Goal: Task Accomplishment & Management: Complete application form

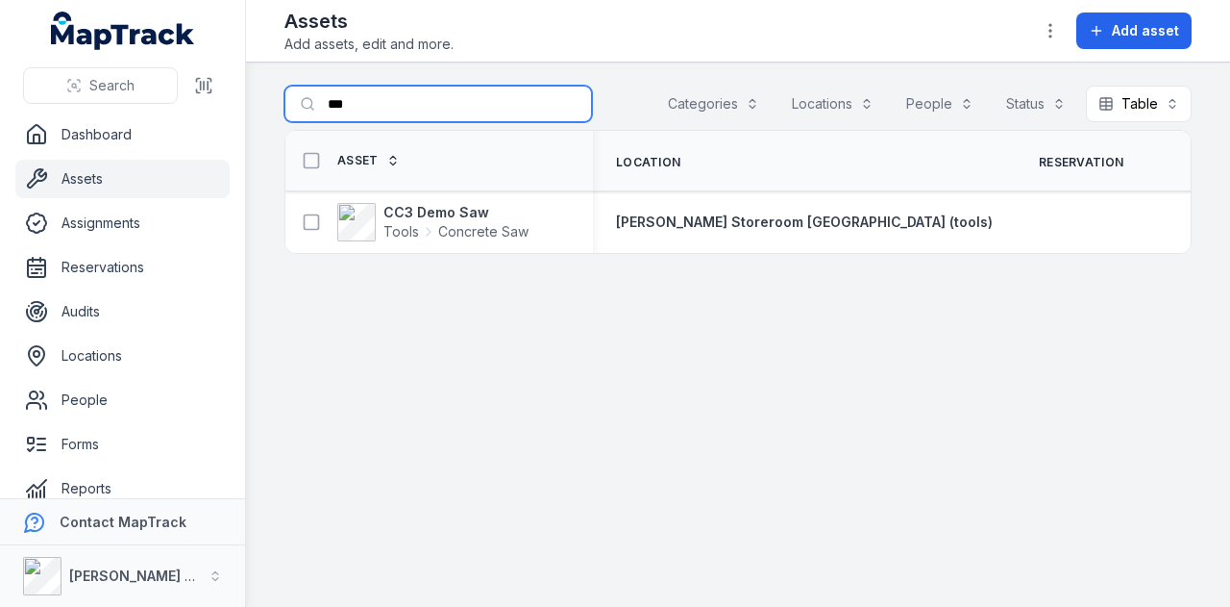
click at [402, 96] on input "***" at bounding box center [439, 104] width 308 height 37
type input "*"
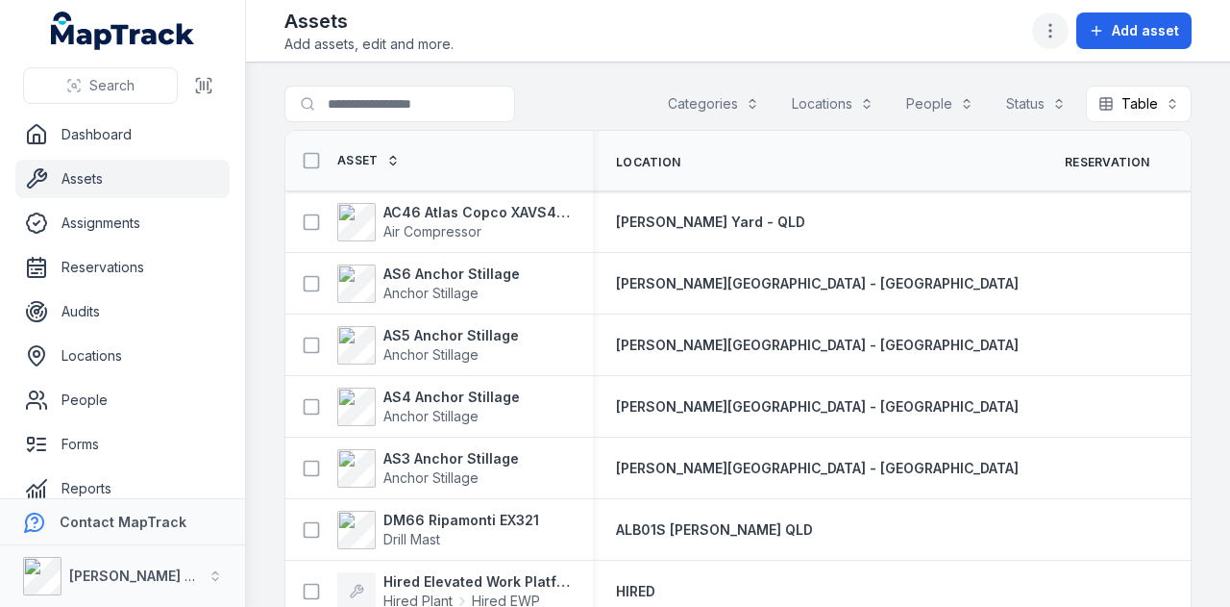
click at [1060, 22] on icon "button" at bounding box center [1050, 30] width 19 height 19
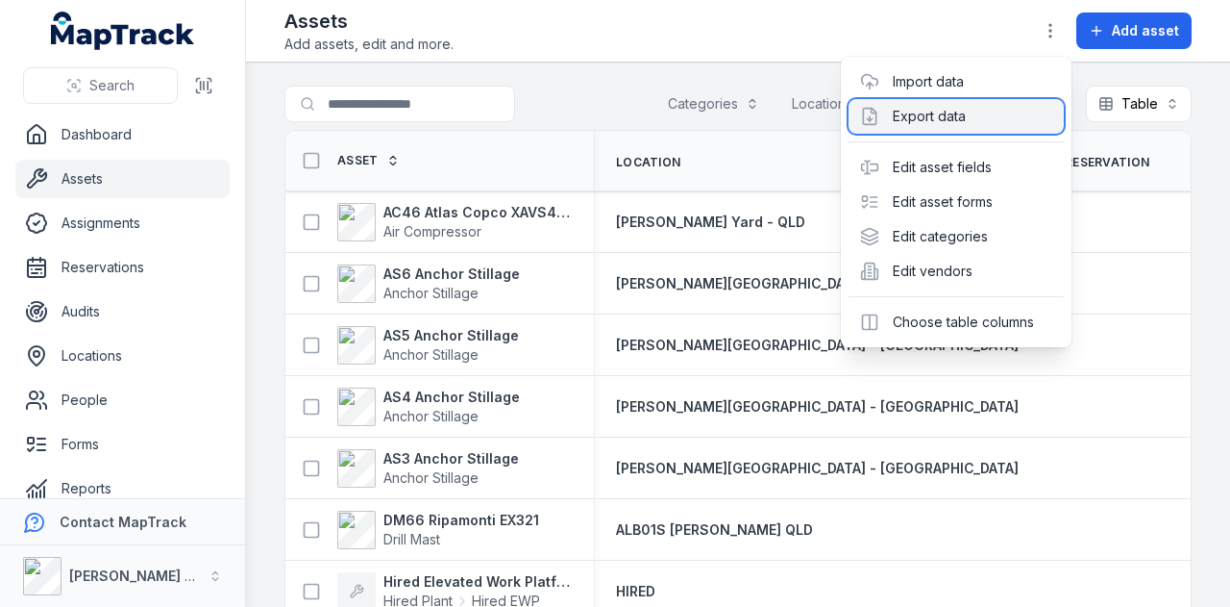
click at [969, 117] on div "Export data" at bounding box center [956, 116] width 215 height 35
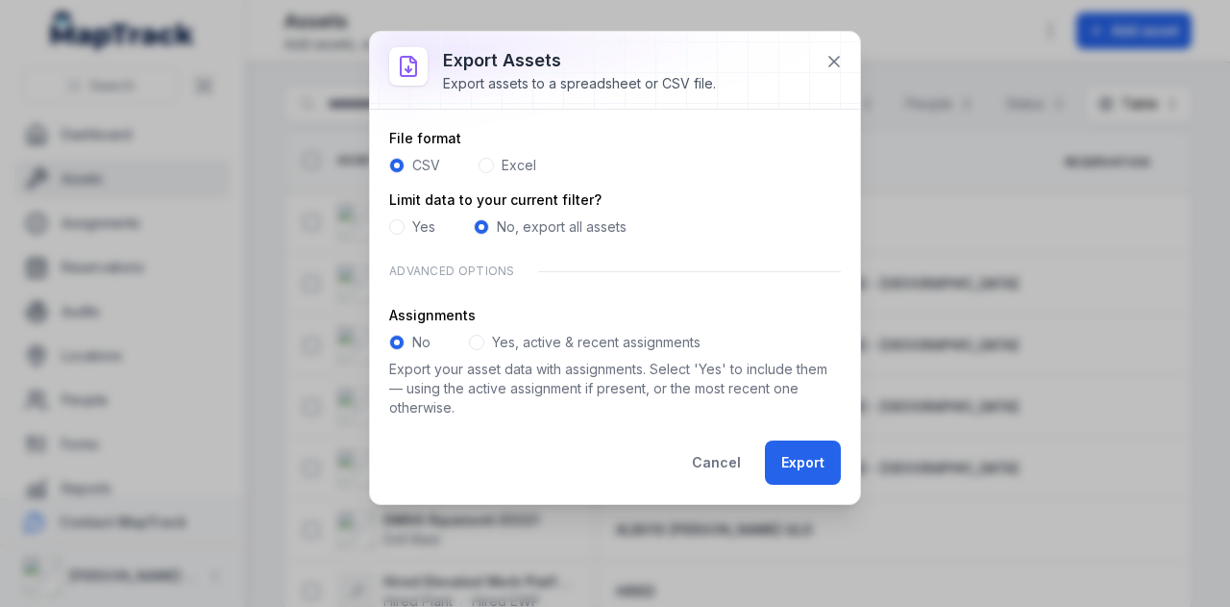
click at [496, 166] on div "Excel" at bounding box center [508, 165] width 58 height 19
click at [487, 164] on span at bounding box center [486, 165] width 15 height 15
click at [479, 338] on span at bounding box center [476, 341] width 15 height 15
click at [804, 440] on button "Export" at bounding box center [803, 462] width 76 height 44
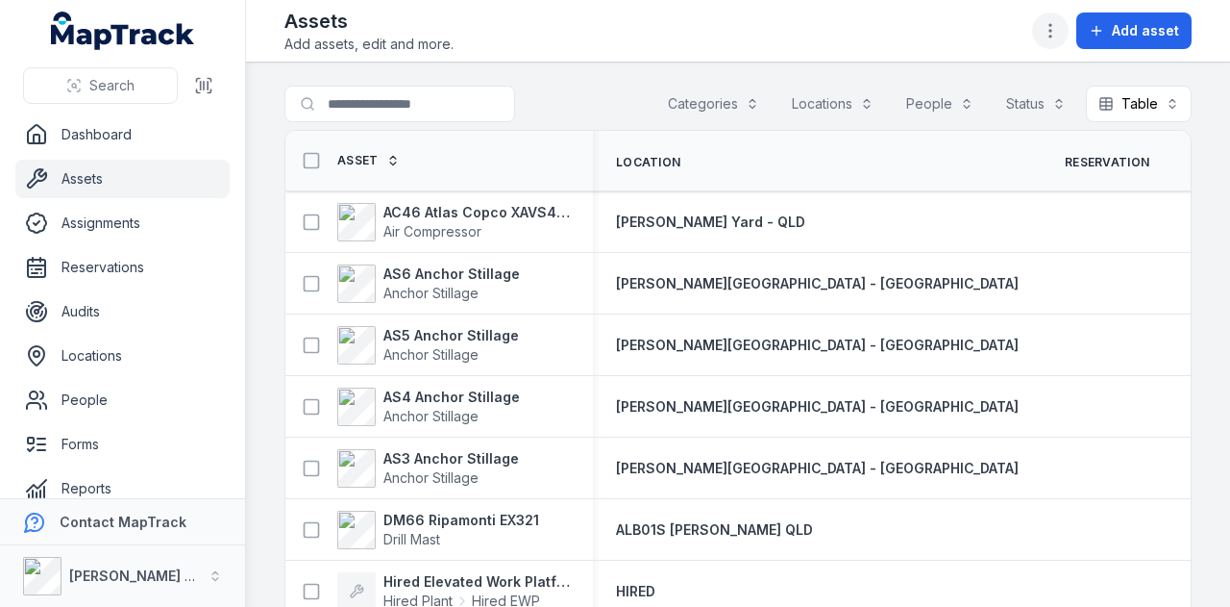
click at [1052, 32] on icon "button" at bounding box center [1050, 30] width 19 height 19
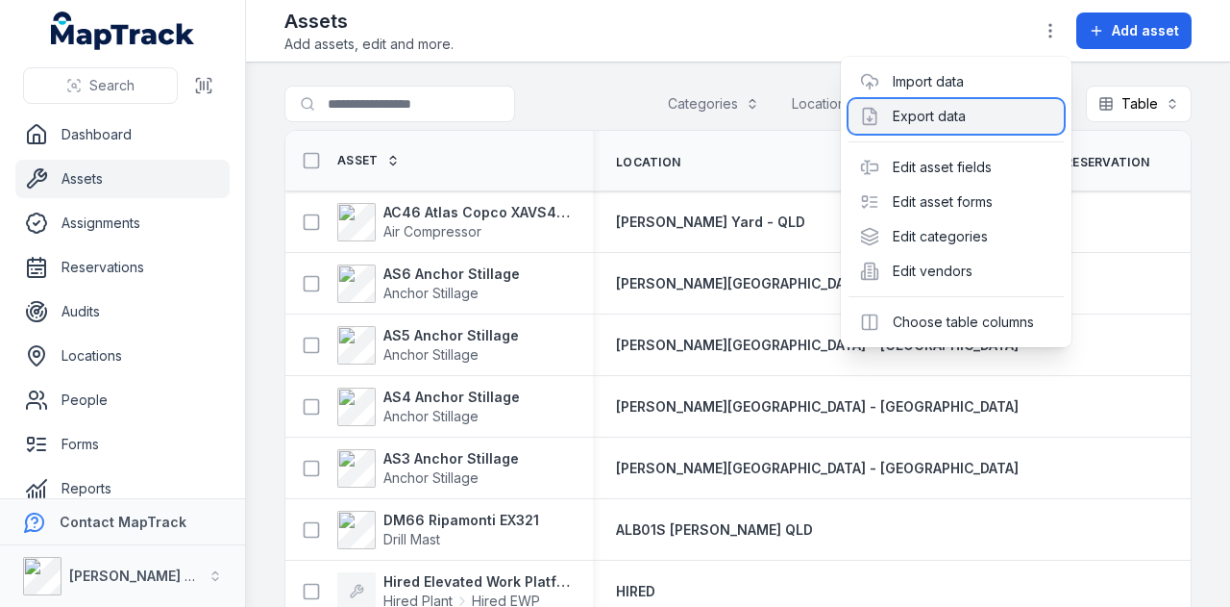
click at [997, 116] on div "Export data" at bounding box center [956, 116] width 215 height 35
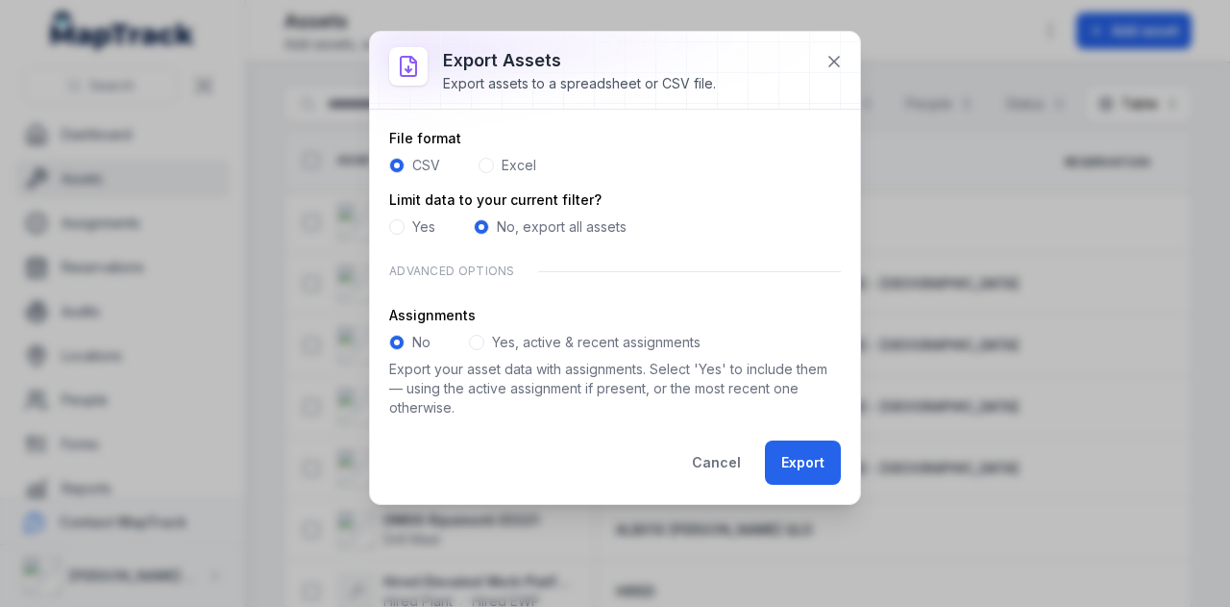
click at [533, 339] on label "Yes, active & recent assignments" at bounding box center [596, 342] width 209 height 19
click at [799, 456] on button "Export" at bounding box center [803, 462] width 76 height 44
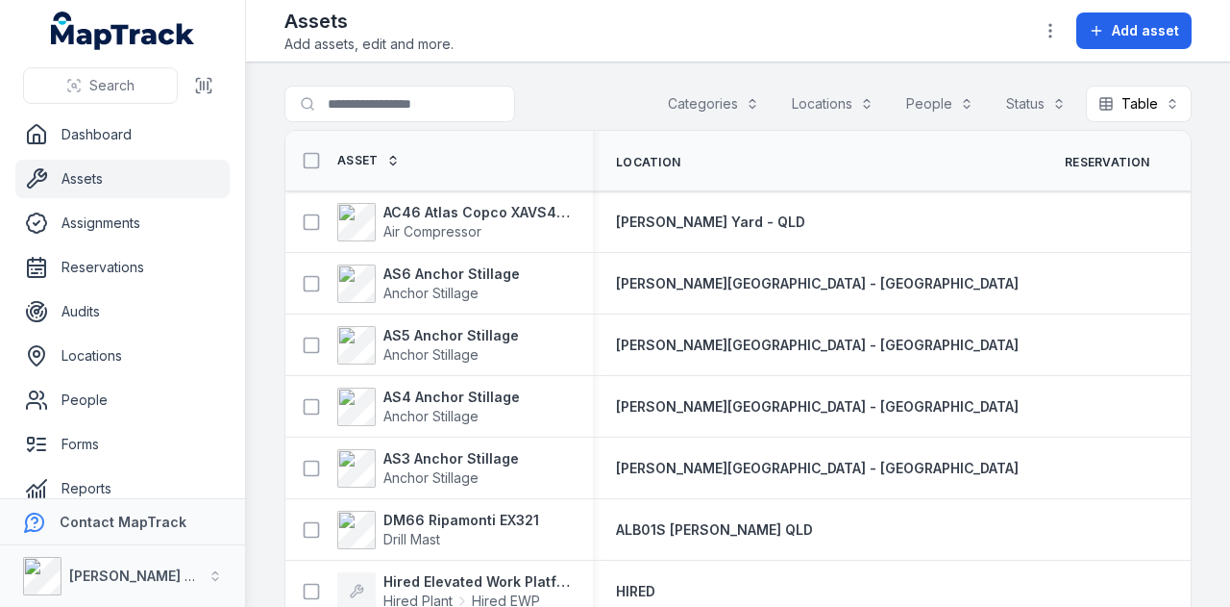
click at [734, 111] on button "Categories" at bounding box center [714, 104] width 116 height 37
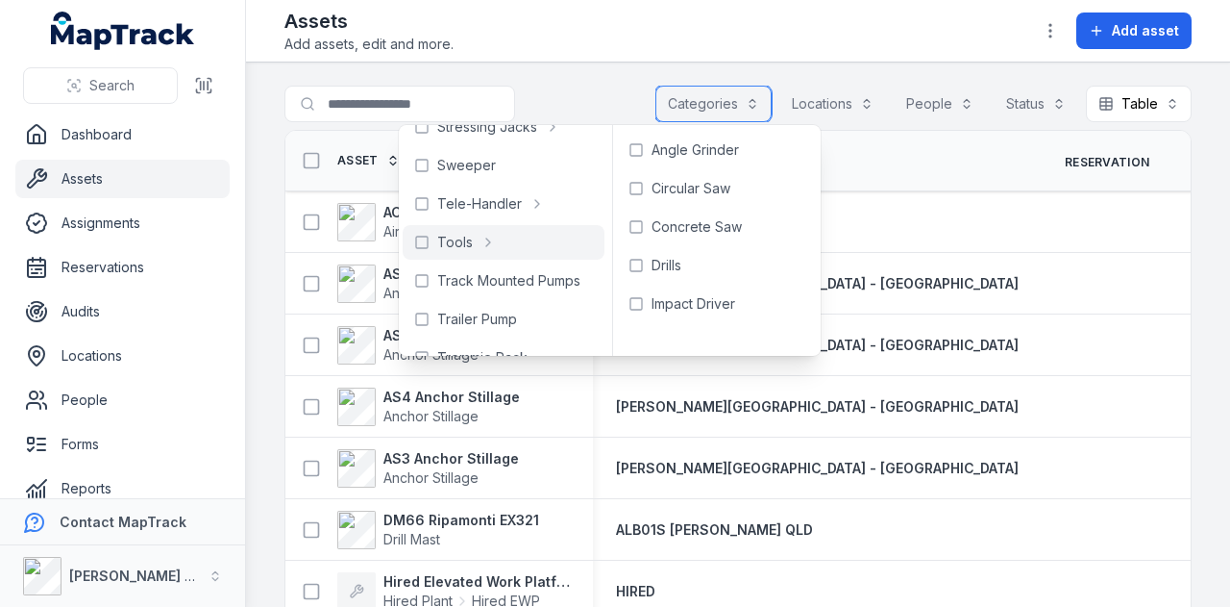
scroll to position [1023, 0]
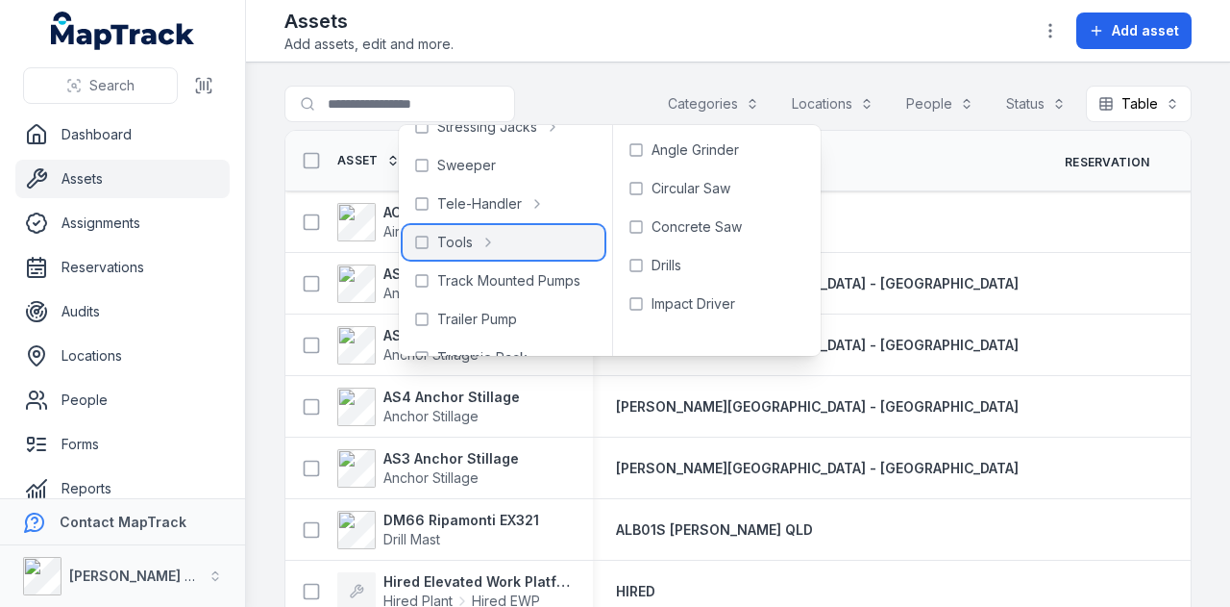
click at [460, 239] on span "Tools" at bounding box center [455, 242] width 36 height 19
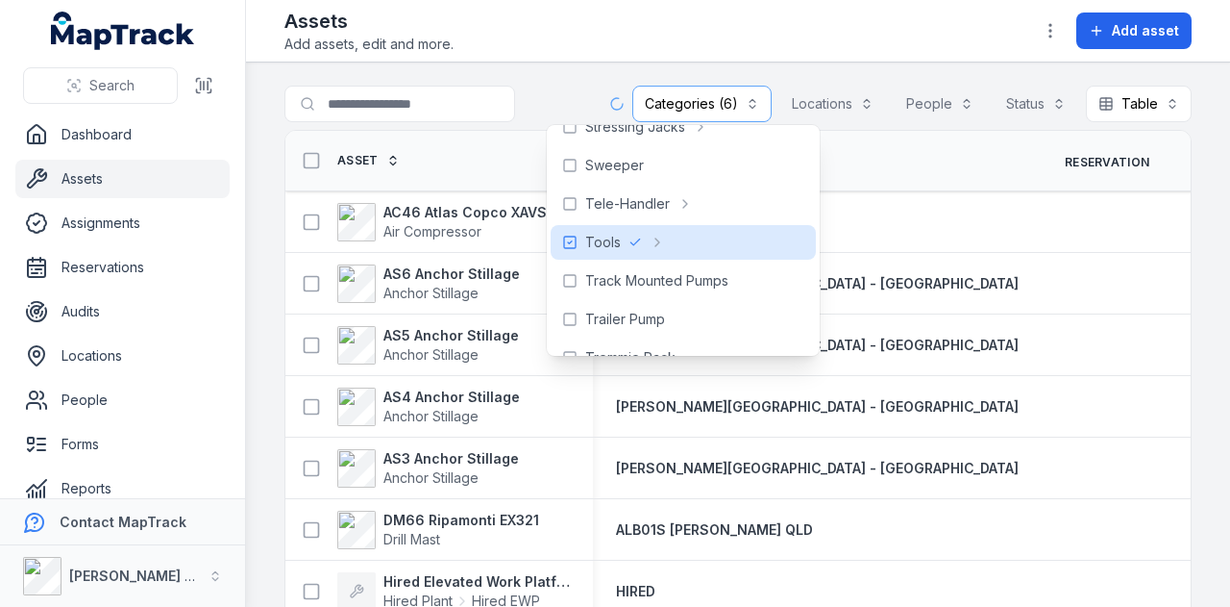
click at [531, 84] on main "**********" at bounding box center [738, 334] width 984 height 544
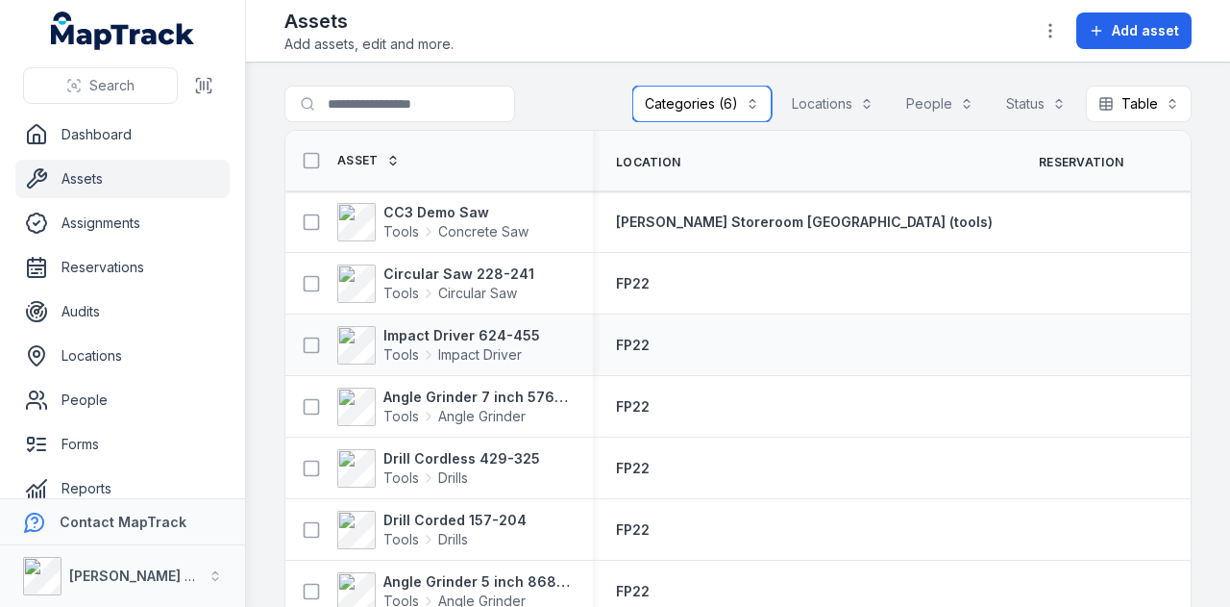
scroll to position [44, 0]
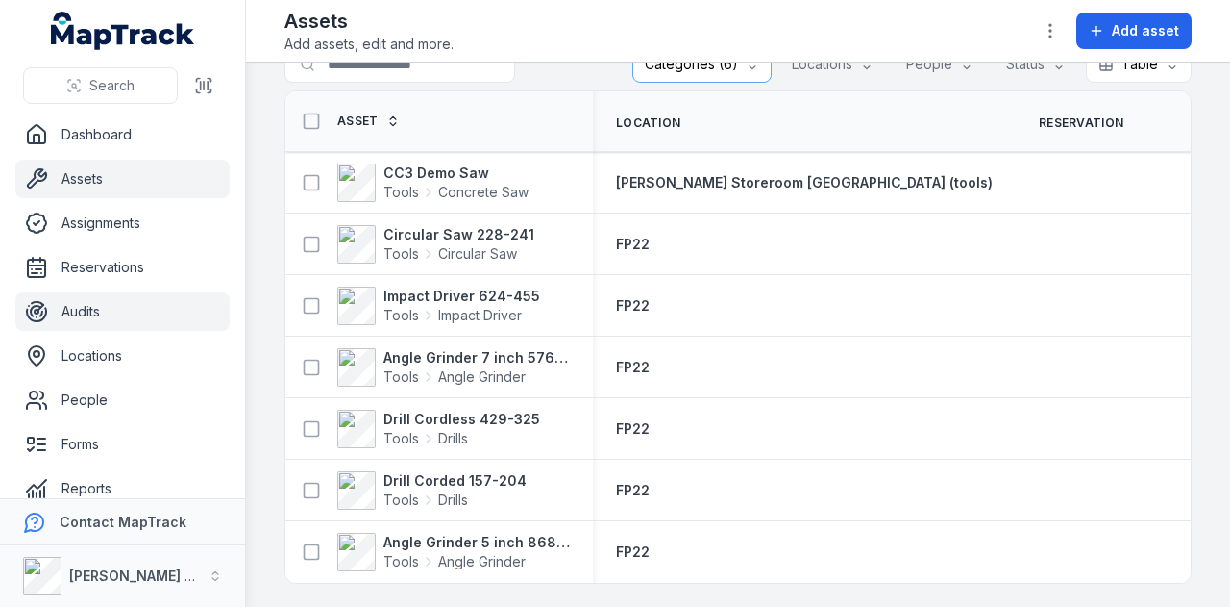
click at [144, 318] on link "Audits" at bounding box center [122, 311] width 214 height 38
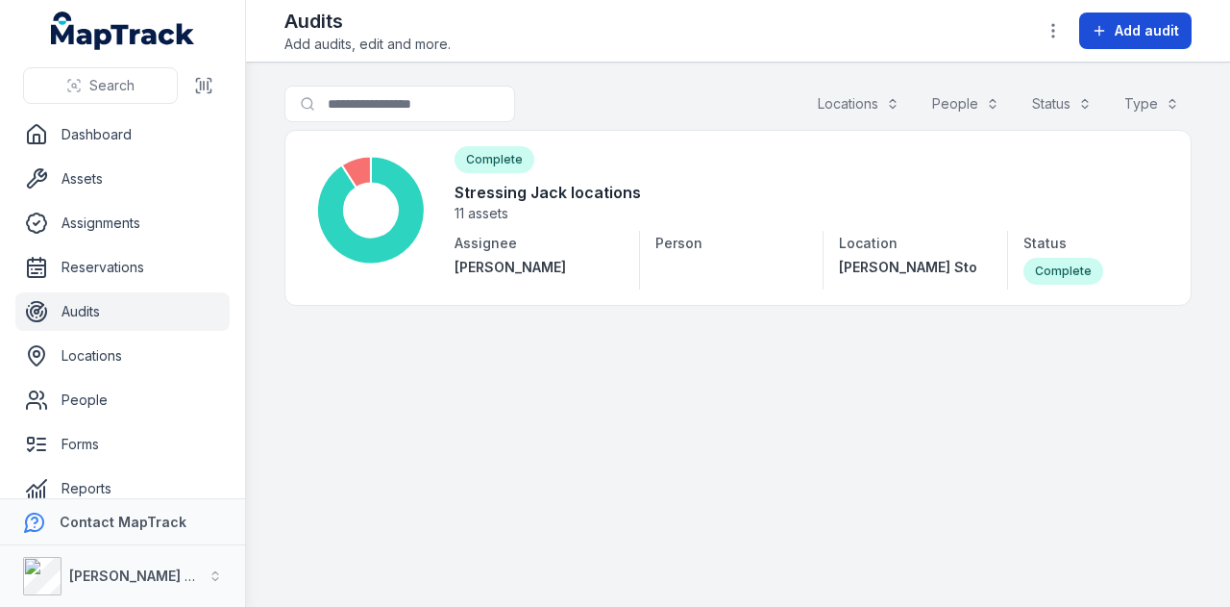
click at [1151, 28] on span "Add audit" at bounding box center [1147, 30] width 64 height 19
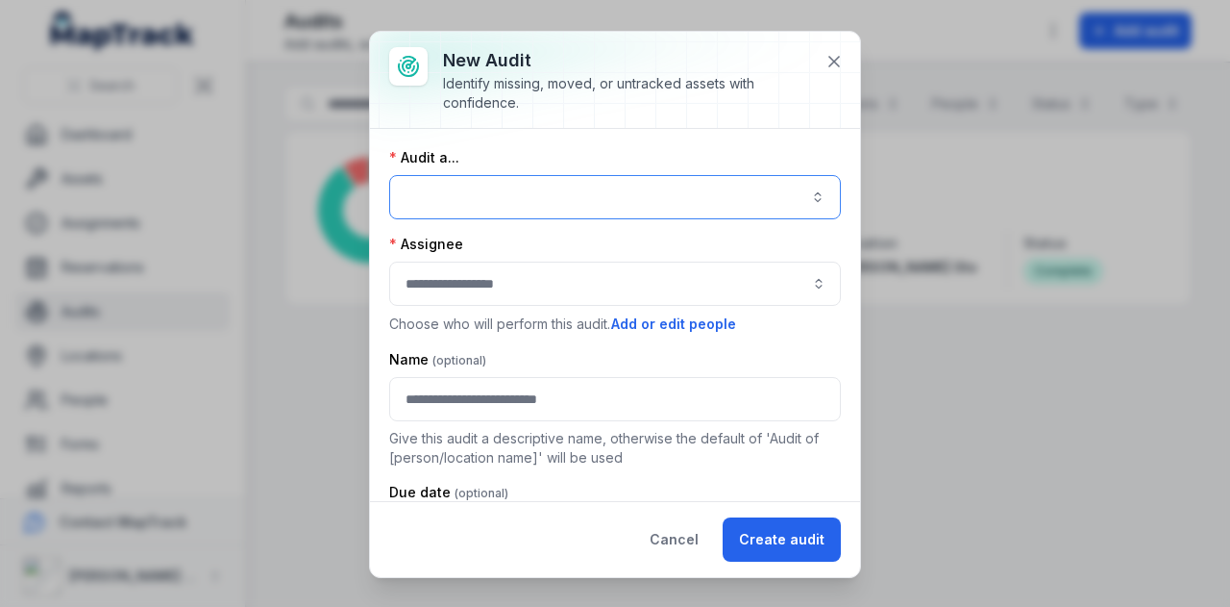
click at [496, 198] on button "button" at bounding box center [615, 197] width 452 height 44
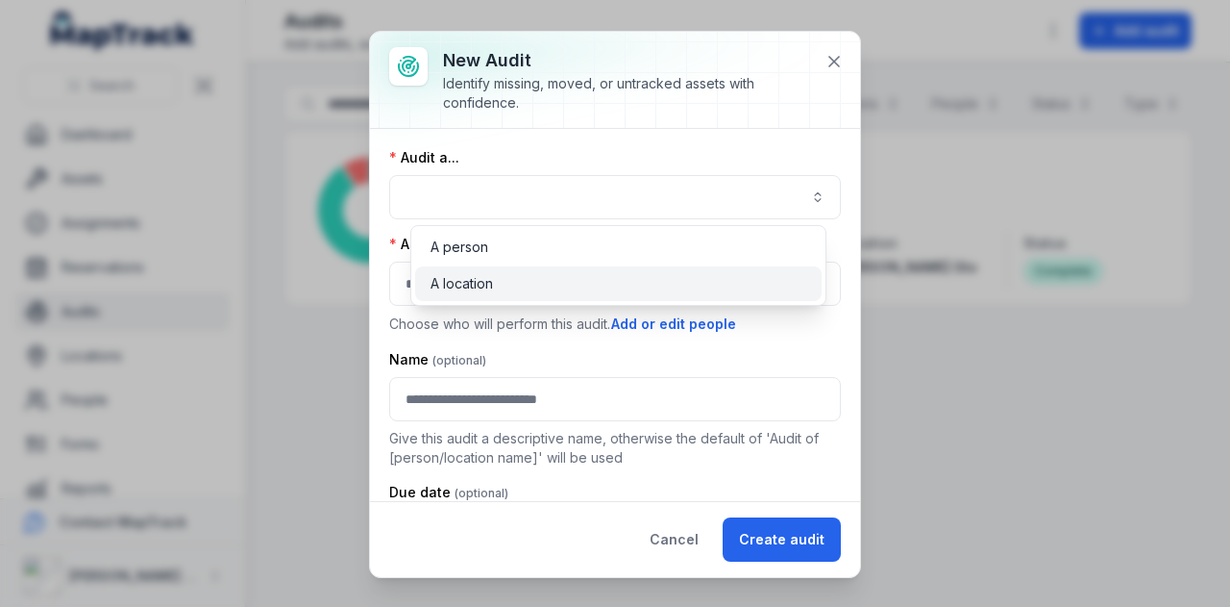
click at [498, 283] on div "A location" at bounding box center [619, 283] width 376 height 19
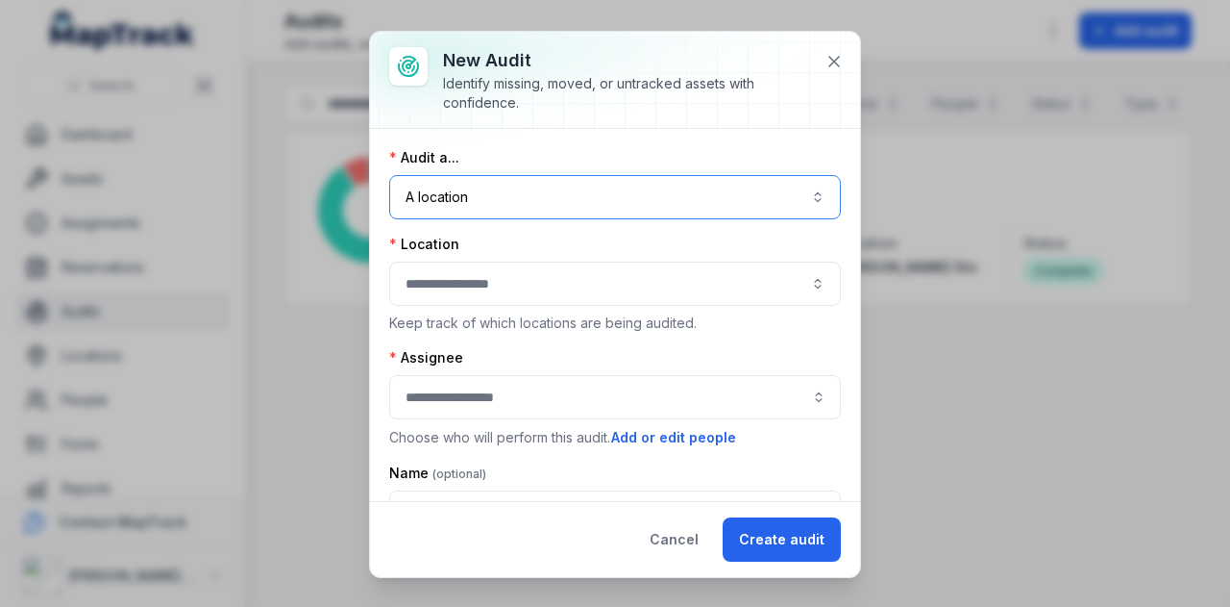
click at [478, 279] on button "button" at bounding box center [615, 283] width 452 height 44
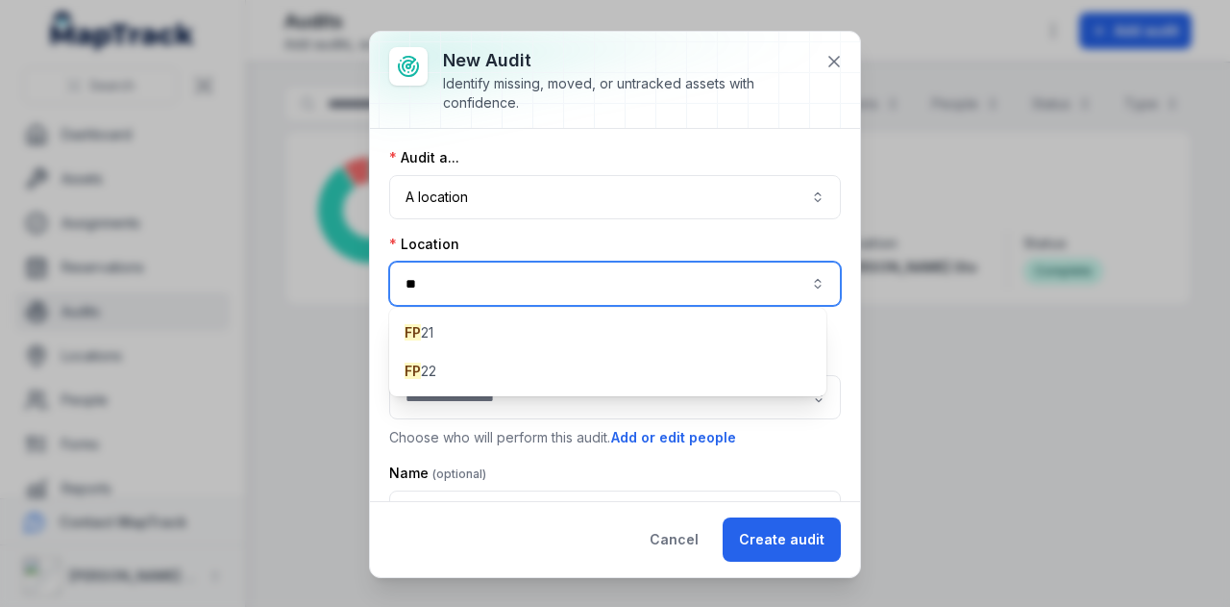
type input "**"
click at [473, 389] on div "FP 21 FP 22" at bounding box center [607, 352] width 437 height 88
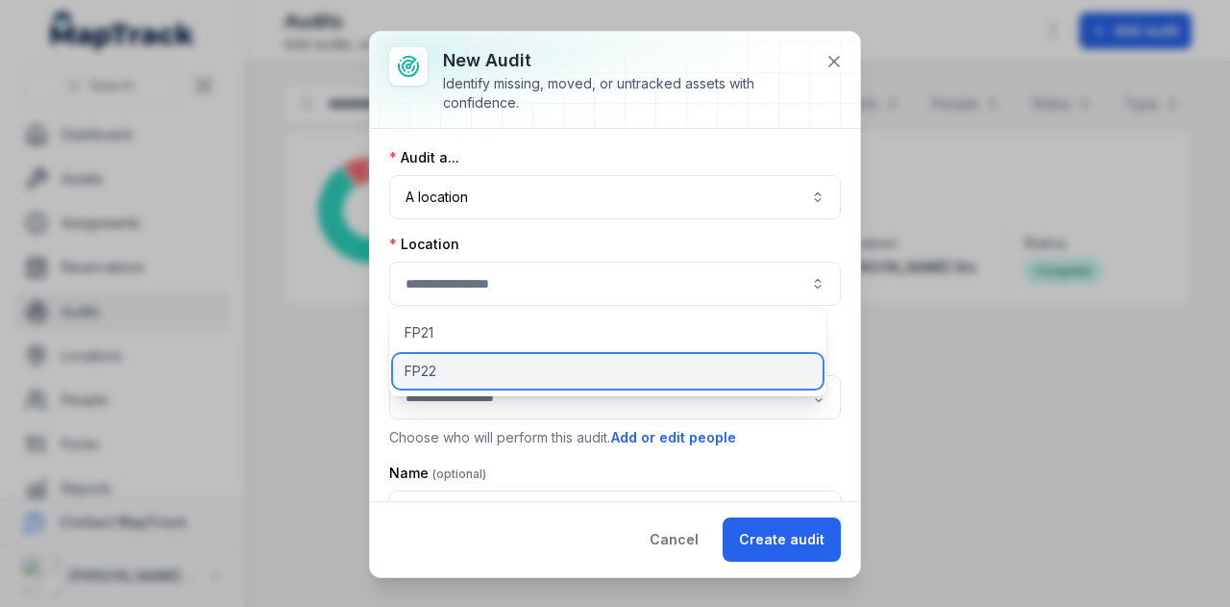
click at [472, 366] on div "FP22" at bounding box center [608, 371] width 430 height 35
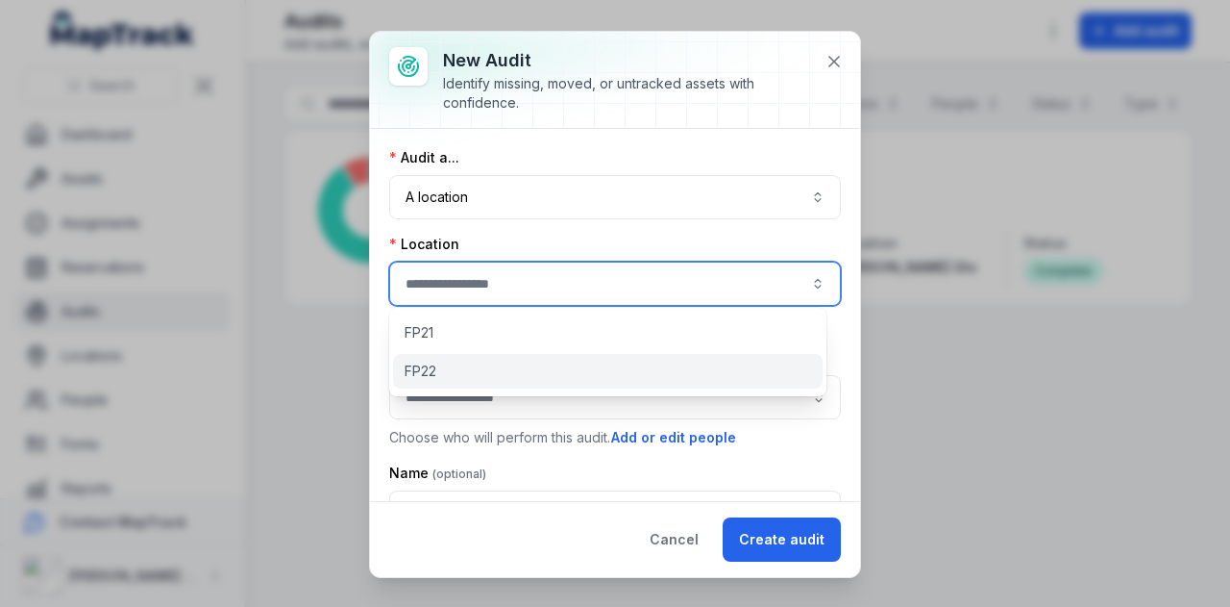
type input "****"
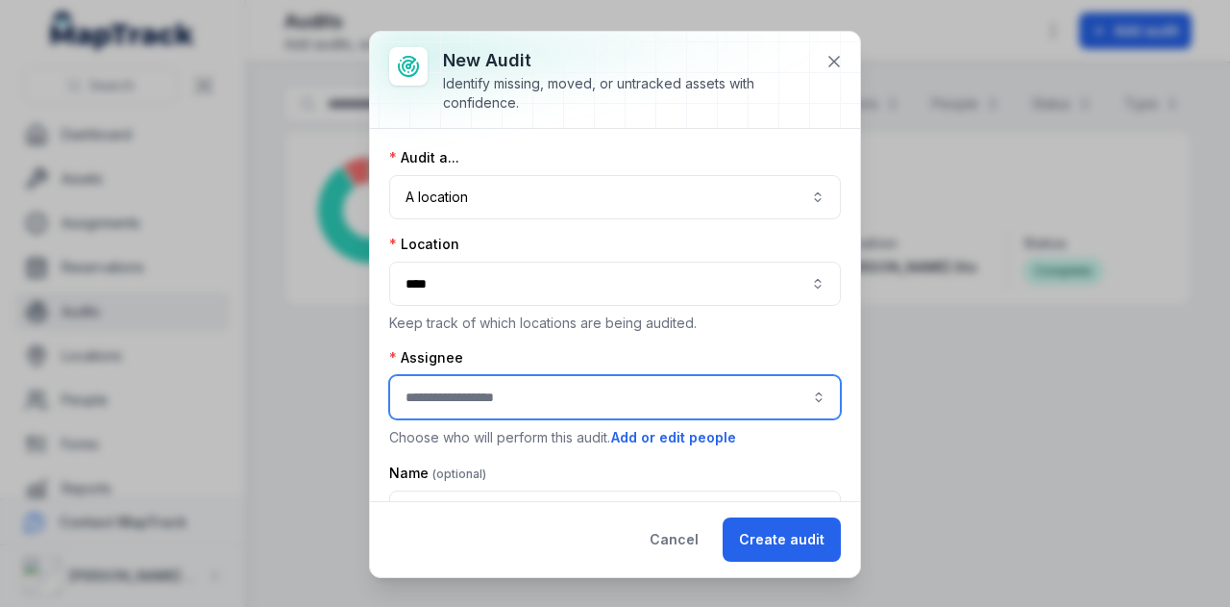
click at [522, 395] on input "audit-add:assignee_id-label" at bounding box center [615, 397] width 452 height 44
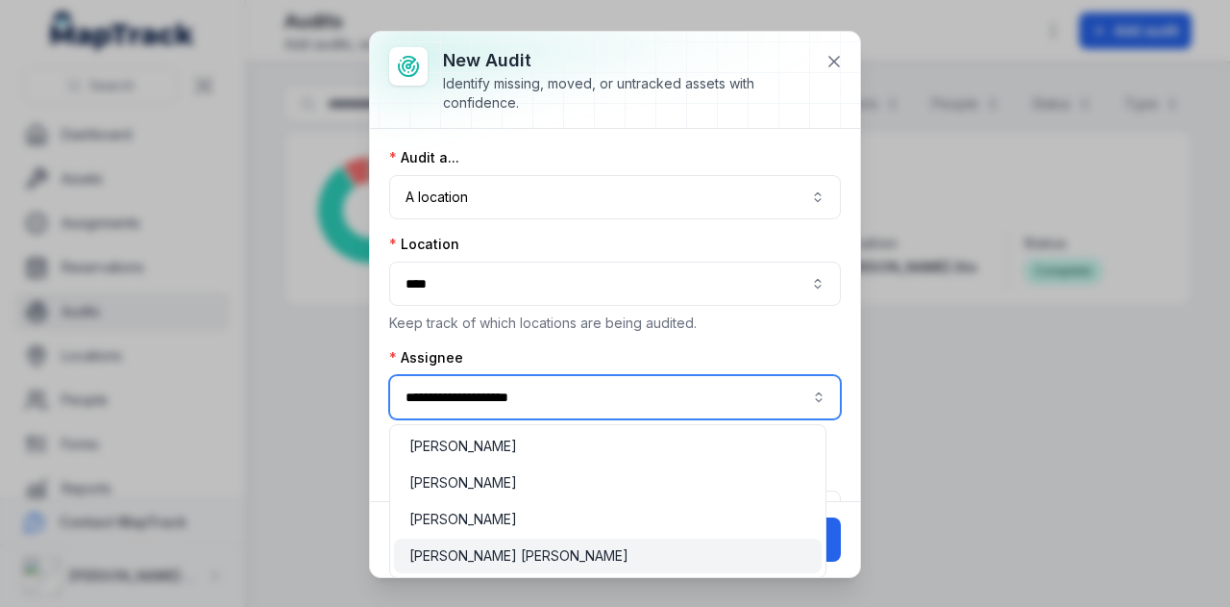
click at [545, 549] on span "[PERSON_NAME] [PERSON_NAME]" at bounding box center [518, 555] width 219 height 19
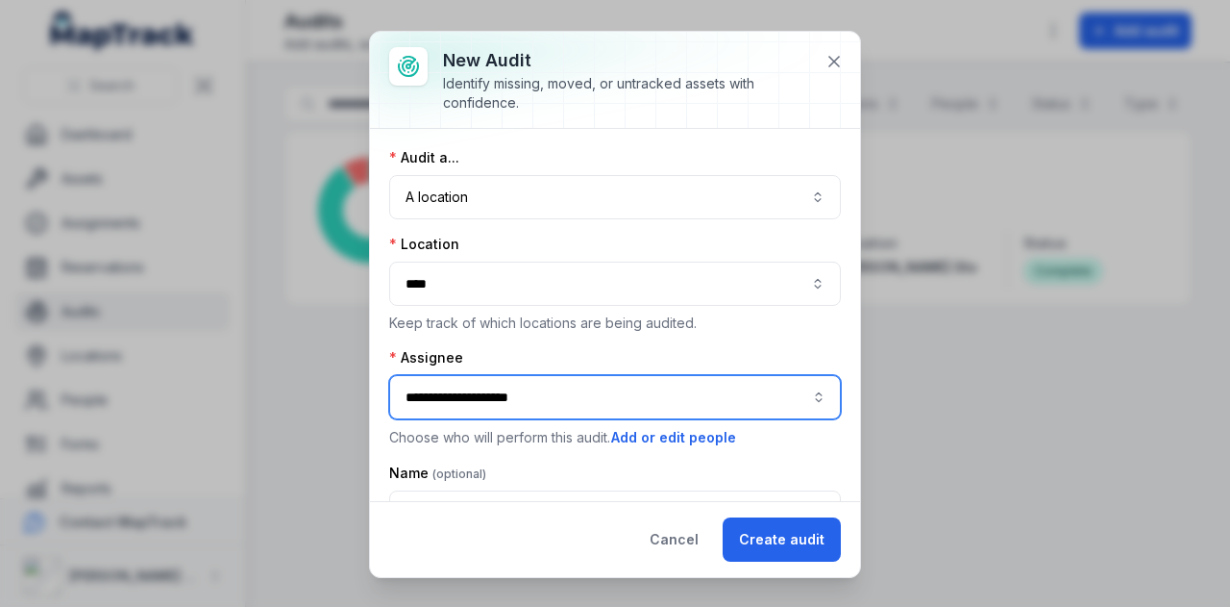
scroll to position [207, 0]
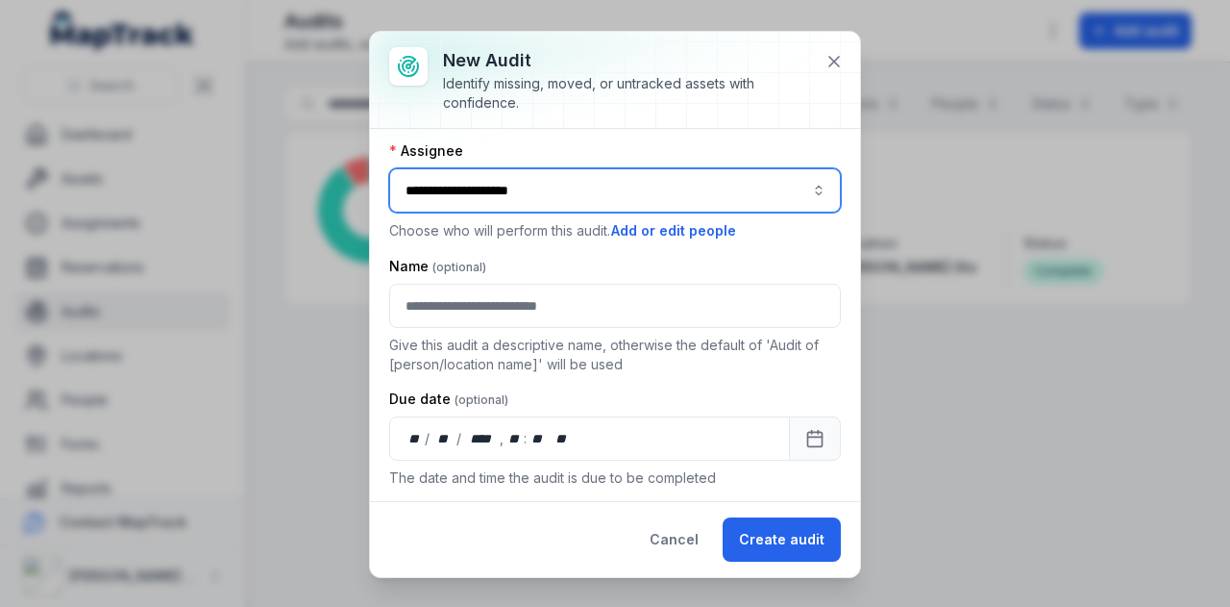
type input "**********"
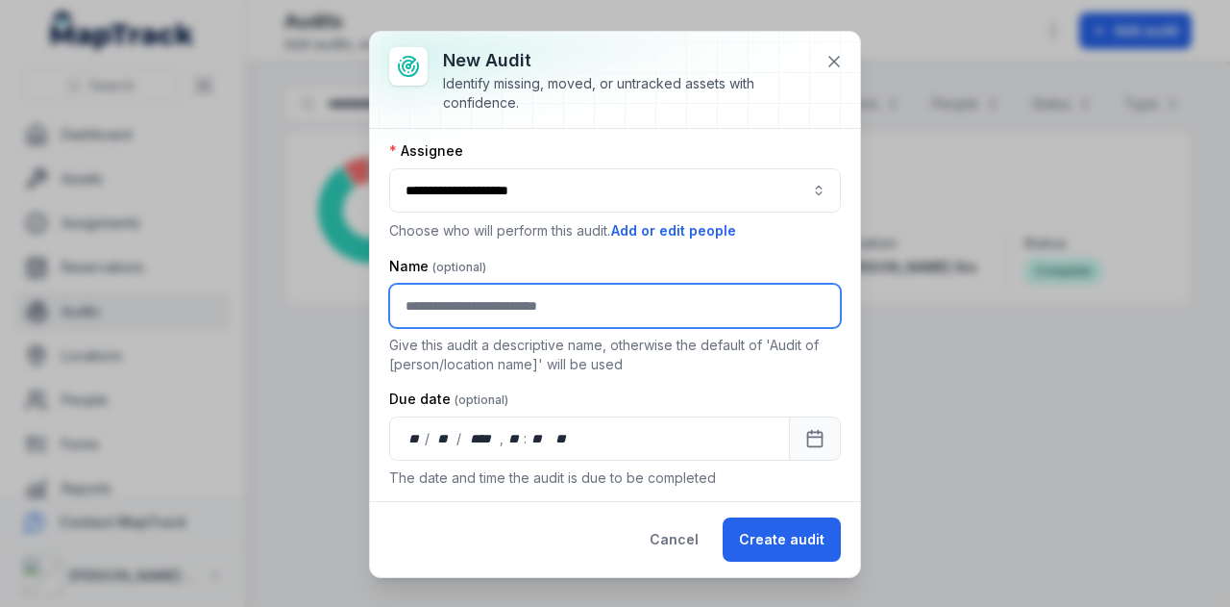
click at [511, 290] on input "text" at bounding box center [615, 306] width 452 height 44
type input "**********"
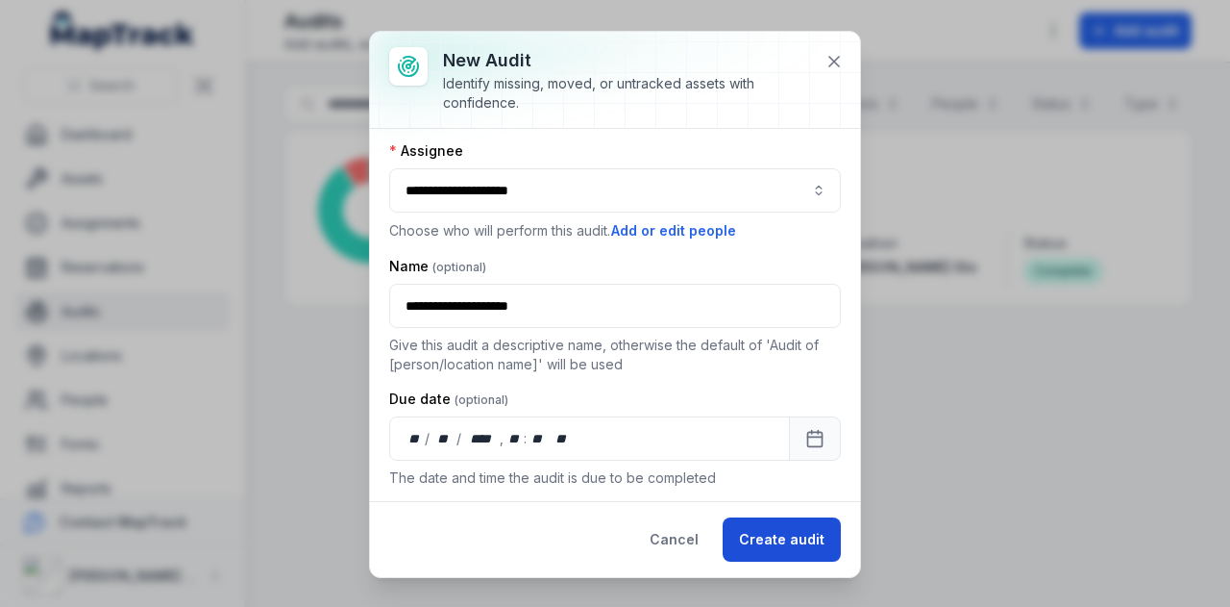
click at [780, 537] on button "Create audit" at bounding box center [782, 539] width 118 height 44
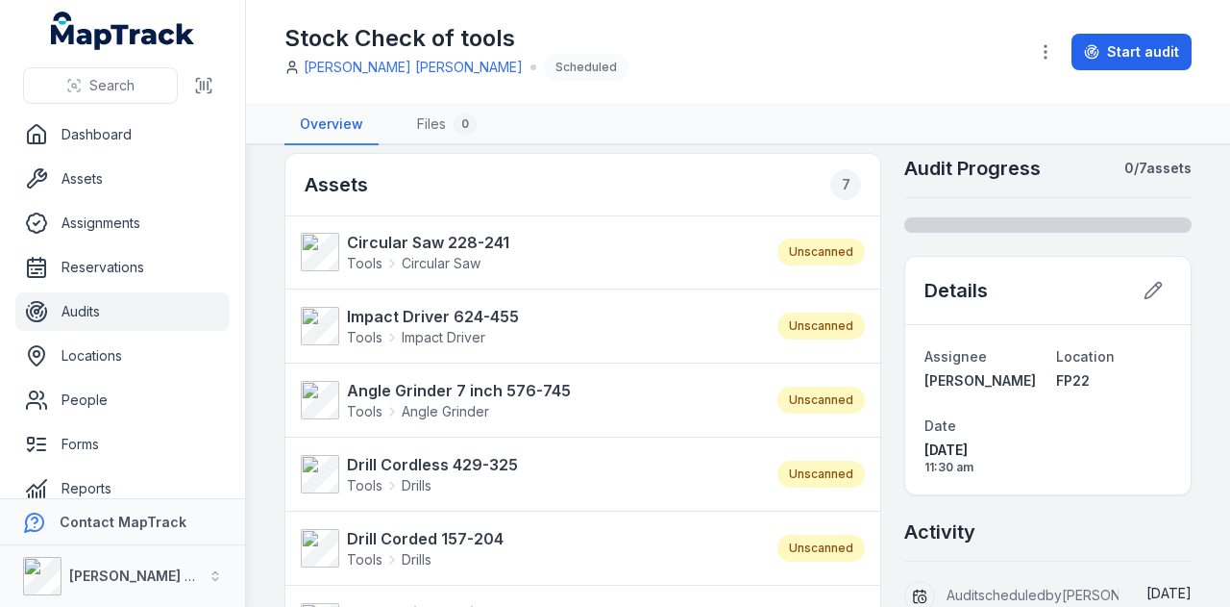
scroll to position [16, 0]
click at [1055, 50] on icon "button" at bounding box center [1045, 51] width 19 height 19
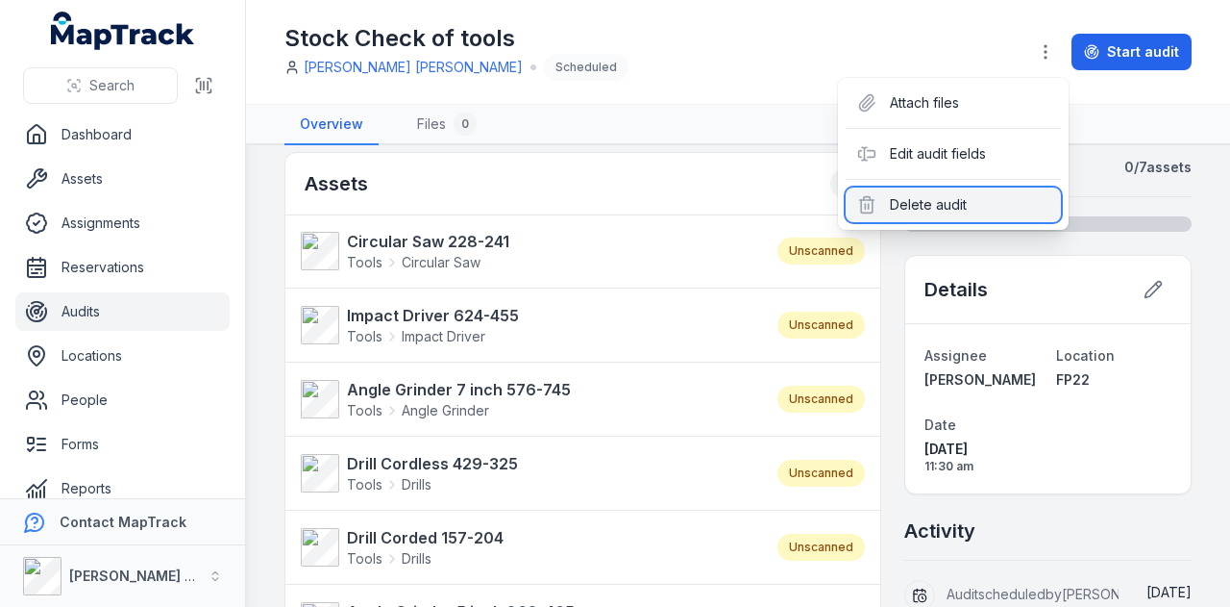
click at [982, 203] on div "Delete audit" at bounding box center [953, 204] width 215 height 35
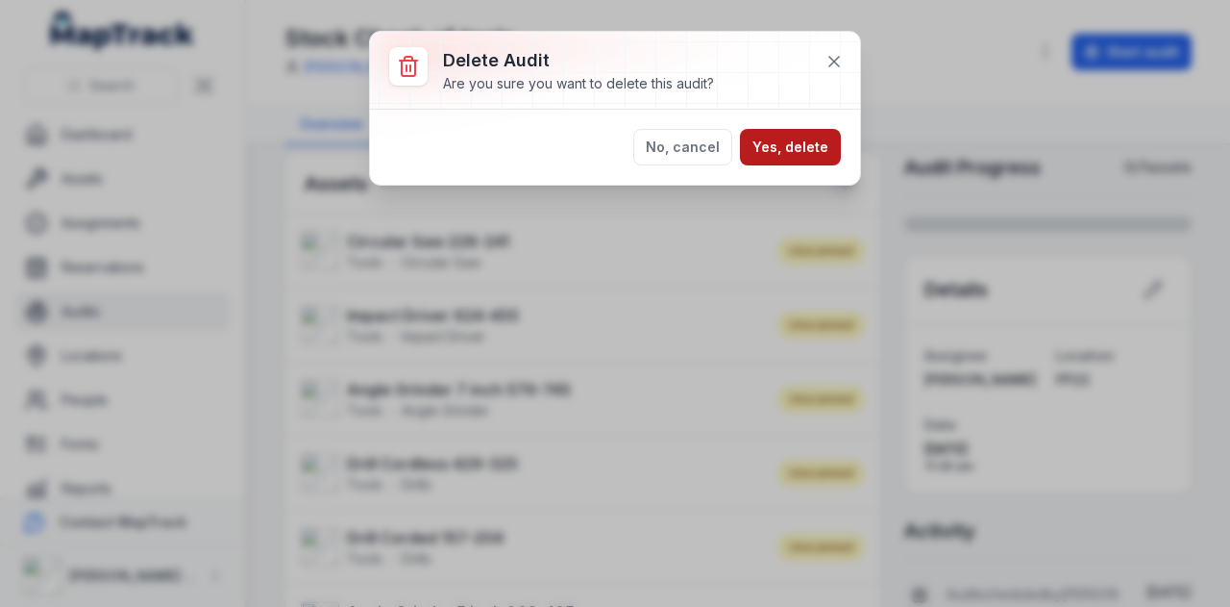
click at [800, 132] on button "Yes, delete" at bounding box center [790, 147] width 101 height 37
